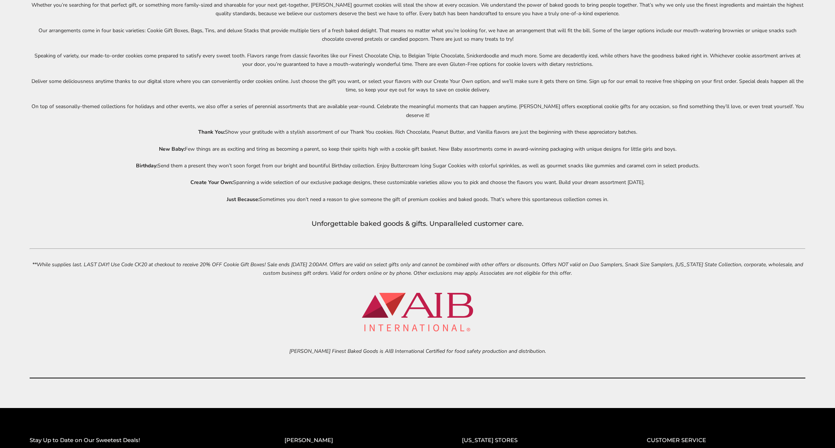
scroll to position [3700, 0]
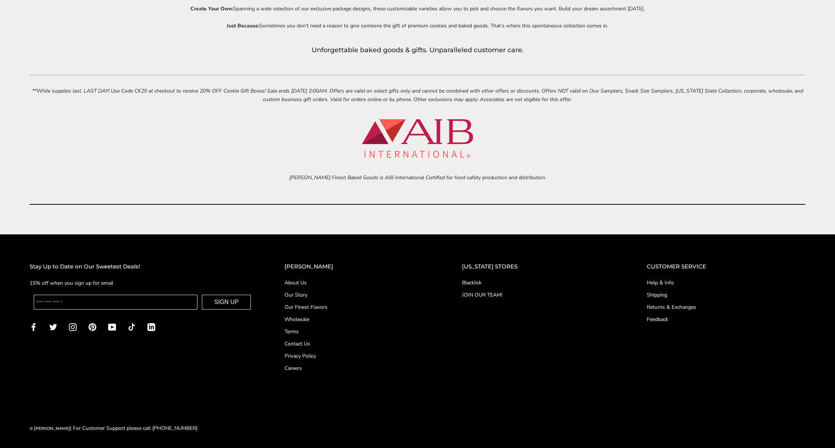
click at [149, 328] on span "LinkedIn" at bounding box center [151, 326] width 8 height 7
click at [501, 294] on link "JOIN OUR TEAM!" at bounding box center [539, 295] width 155 height 8
